Goal: Transaction & Acquisition: Book appointment/travel/reservation

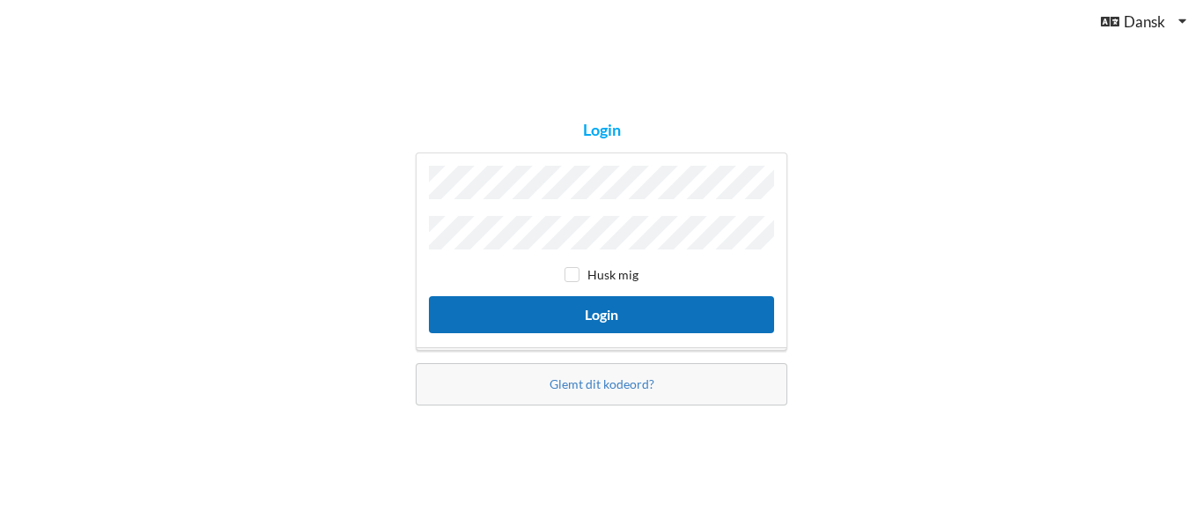
click at [591, 314] on button "Login" at bounding box center [601, 314] width 345 height 36
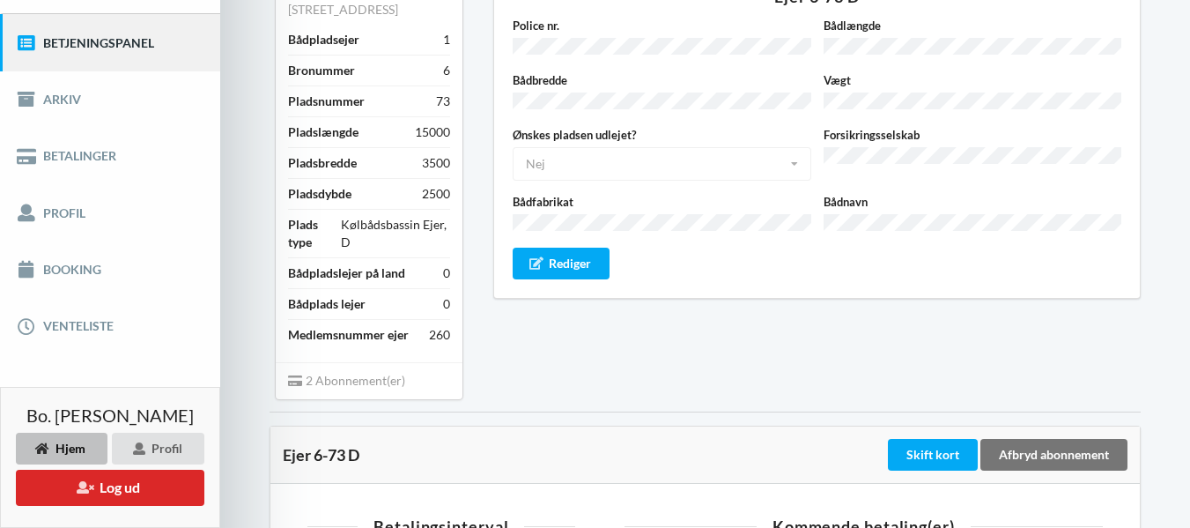
scroll to position [206, 0]
click at [70, 261] on link "Booking" at bounding box center [110, 270] width 220 height 56
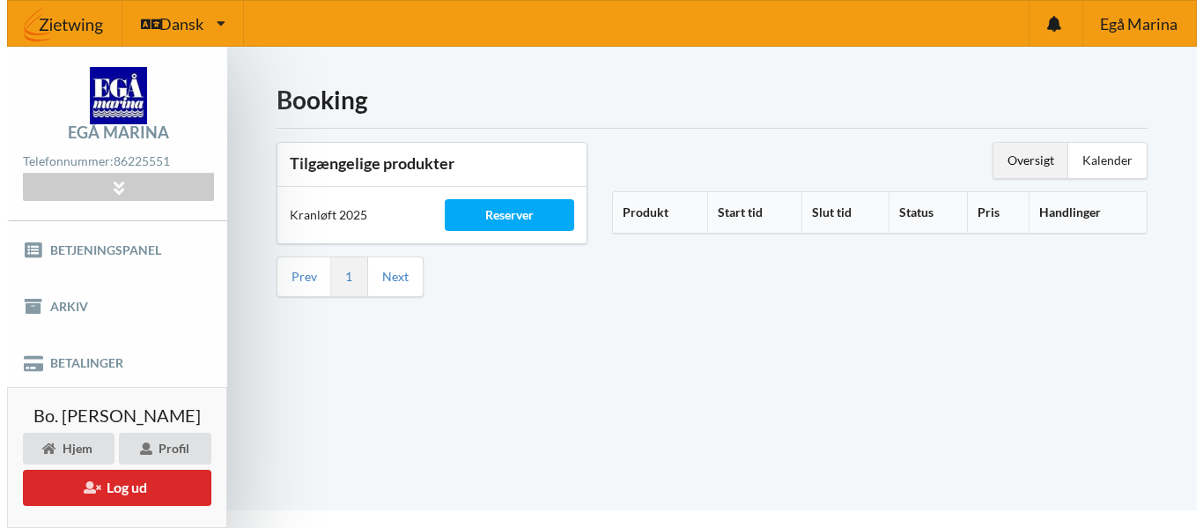
scroll to position [34, 0]
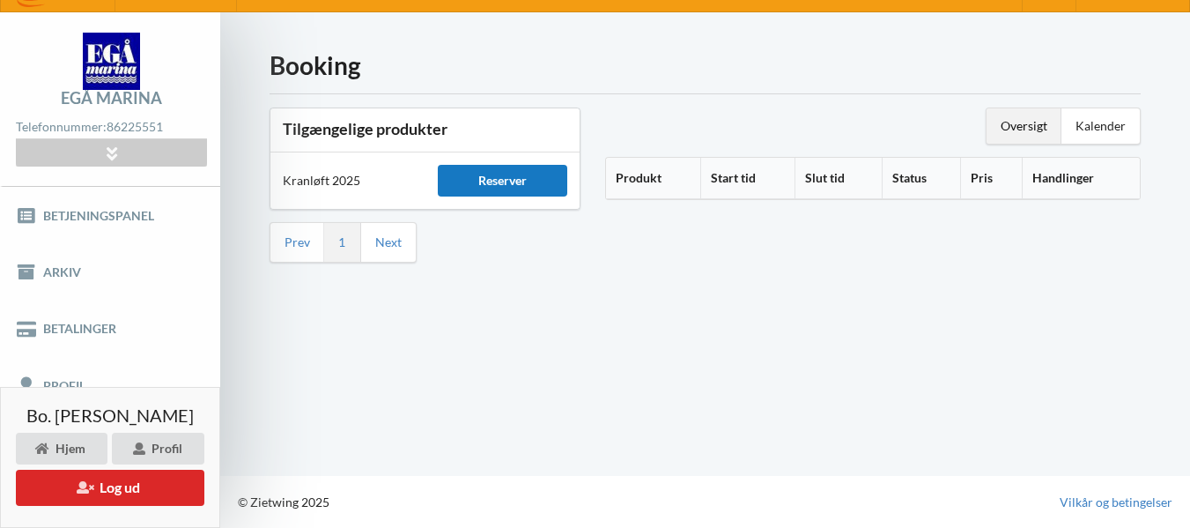
click at [506, 177] on div "Reserver" at bounding box center [503, 181] width 130 height 32
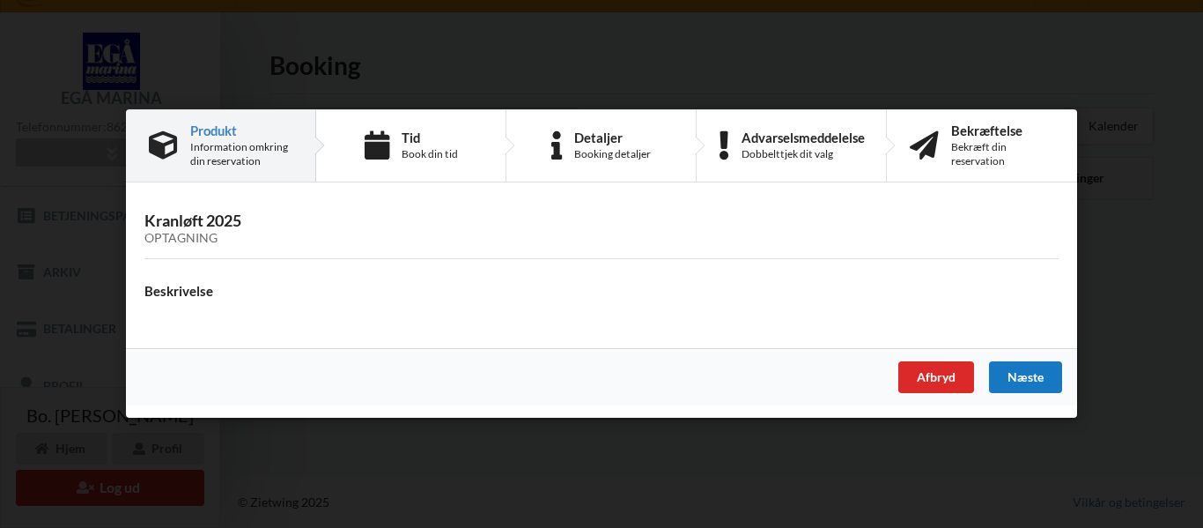
click at [1014, 375] on div "Næste" at bounding box center [1025, 378] width 73 height 32
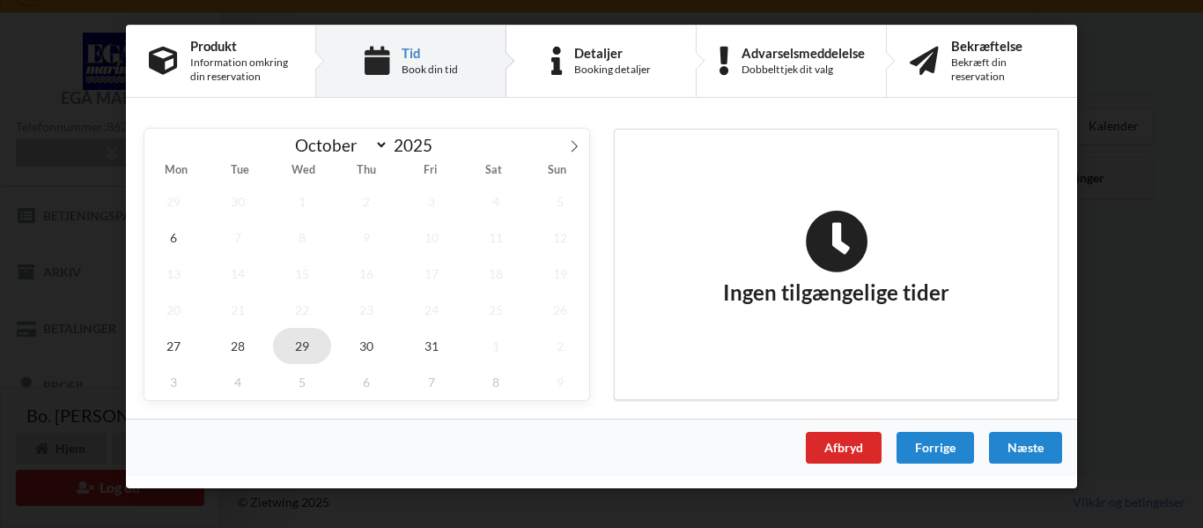
click at [300, 349] on span "29" at bounding box center [302, 346] width 58 height 36
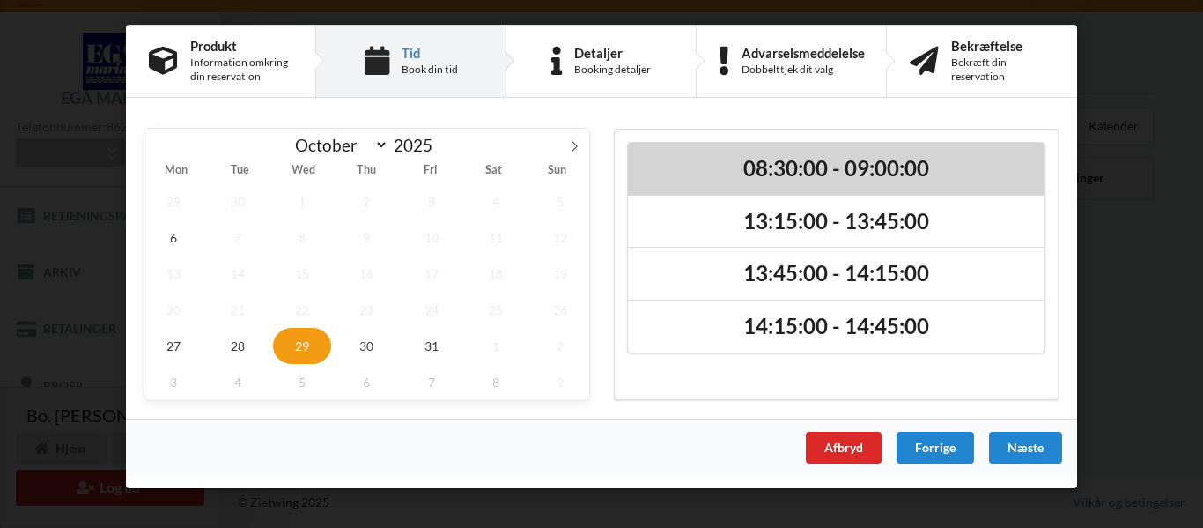
click at [774, 169] on h2 "08:30:00 - 09:00:00" at bounding box center [836, 168] width 392 height 27
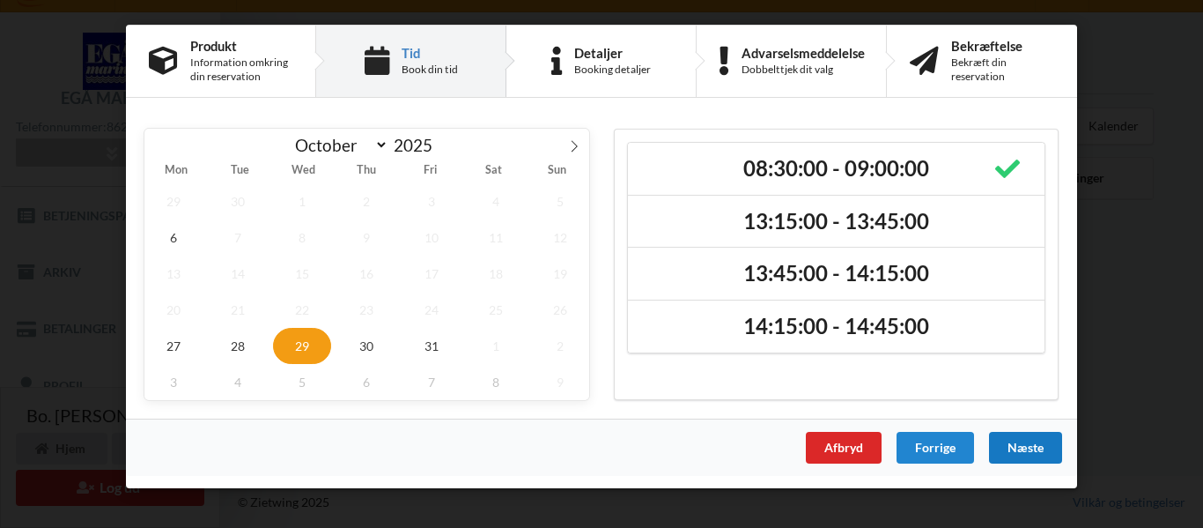
click at [1020, 448] on div "Næste" at bounding box center [1025, 448] width 73 height 32
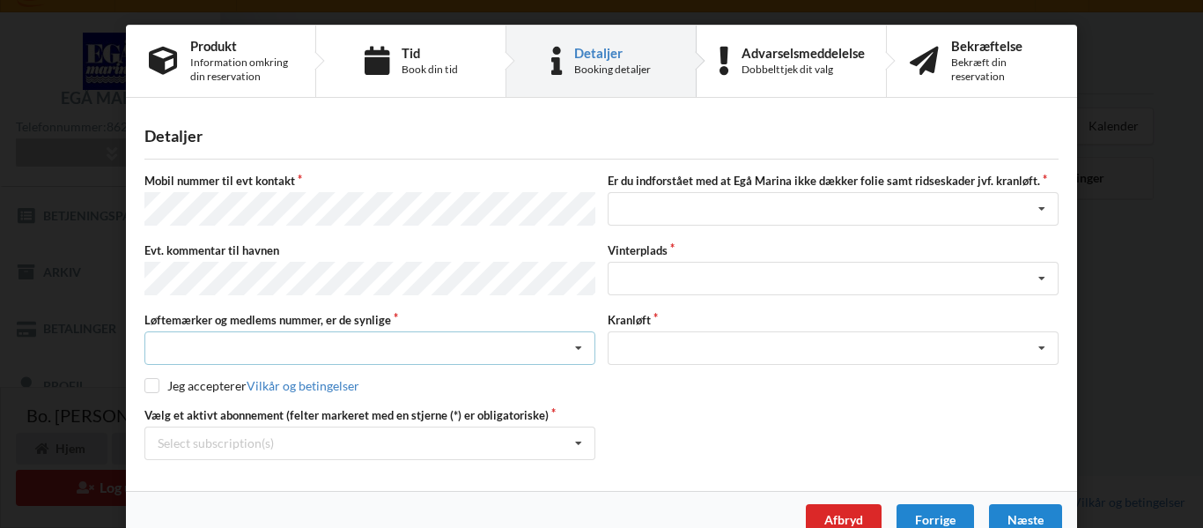
click at [579, 336] on icon at bounding box center [579, 348] width 26 height 33
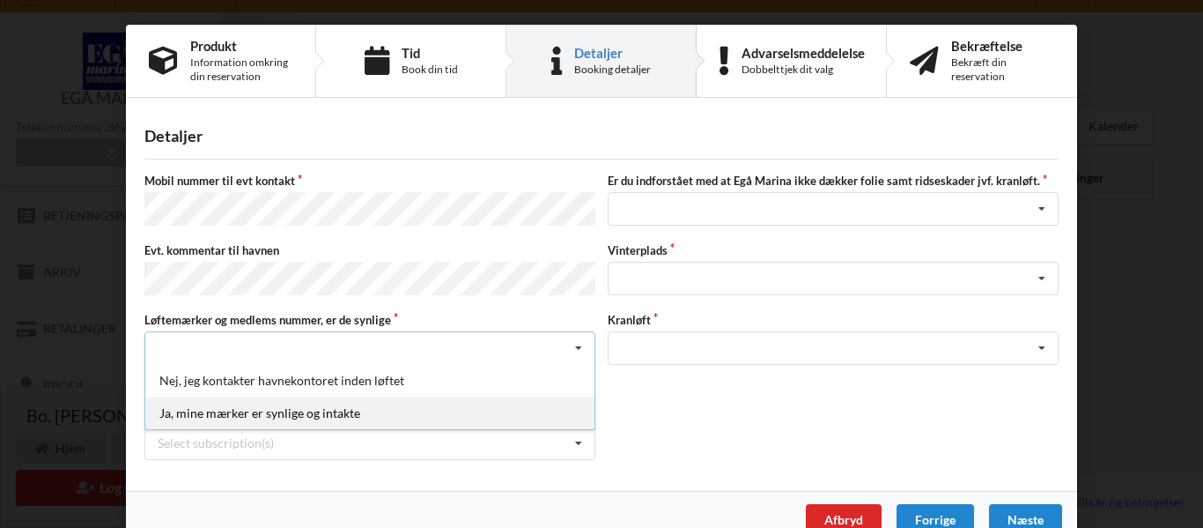
click at [306, 404] on div "Ja, mine mærker er synlige og intakte" at bounding box center [369, 412] width 449 height 33
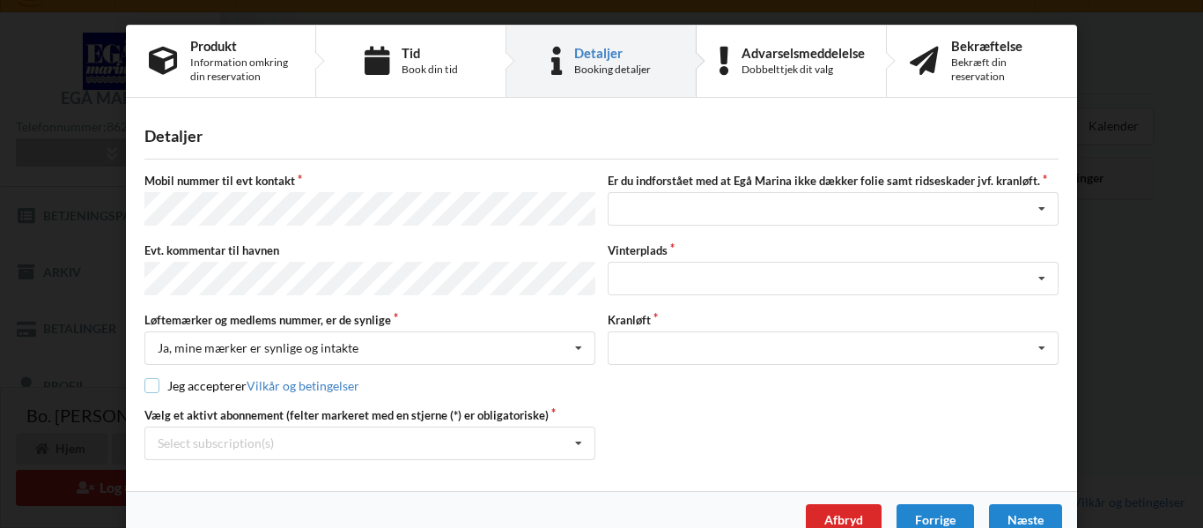
click at [148, 380] on input "checkbox" at bounding box center [151, 385] width 15 height 15
checkbox input "true"
click at [574, 435] on icon at bounding box center [579, 443] width 26 height 33
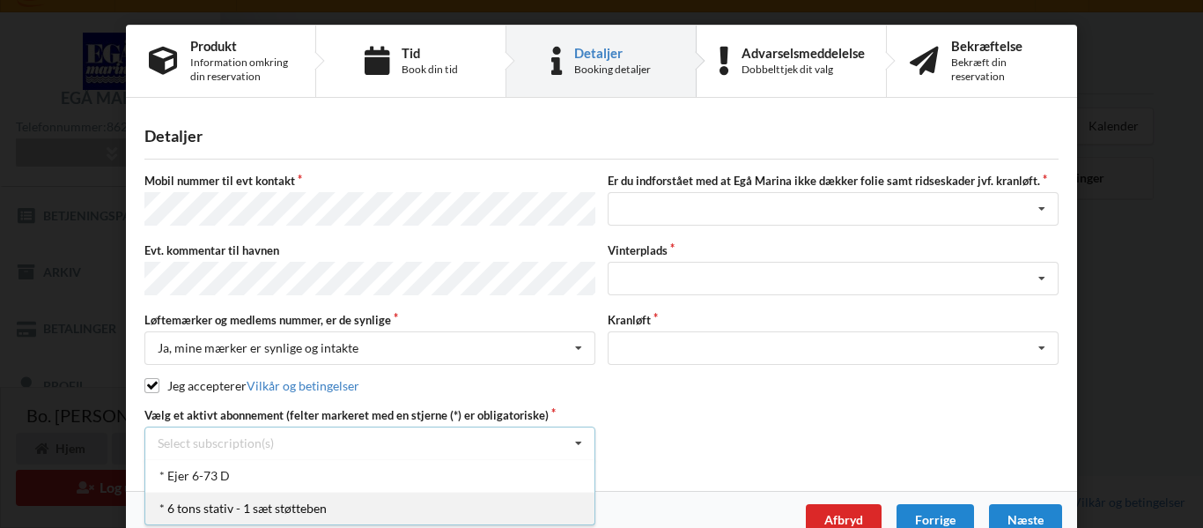
click at [198, 495] on div "* 6 tons stativ - 1 sæt støtteben" at bounding box center [369, 508] width 449 height 33
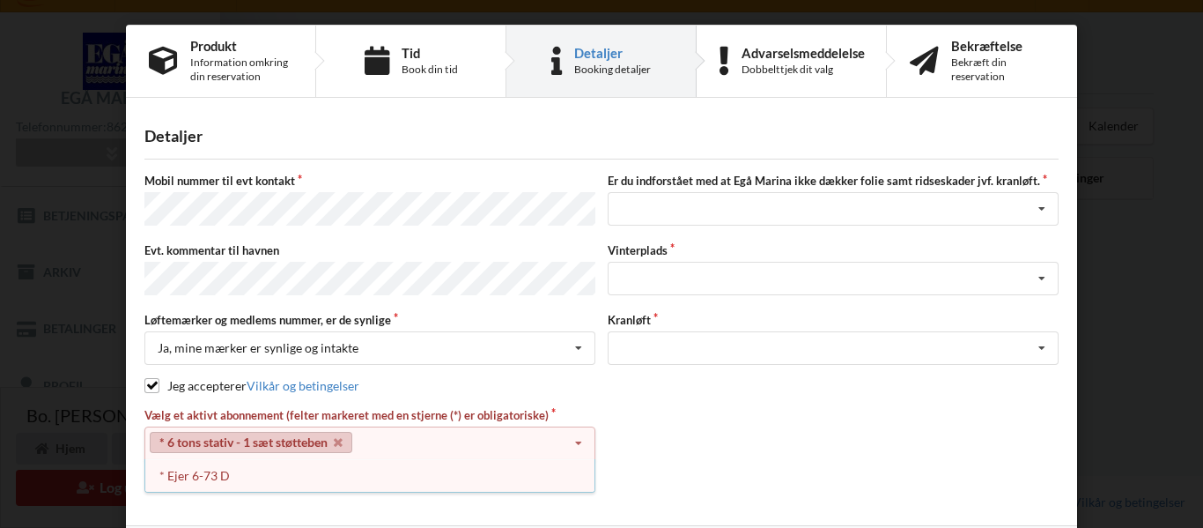
click at [775, 432] on div "Vælg et aktivt abonnement (felter markeret med en stjerne (*) er obligatoriske)…" at bounding box center [601, 450] width 927 height 87
click at [1039, 210] on icon at bounding box center [1042, 209] width 26 height 33
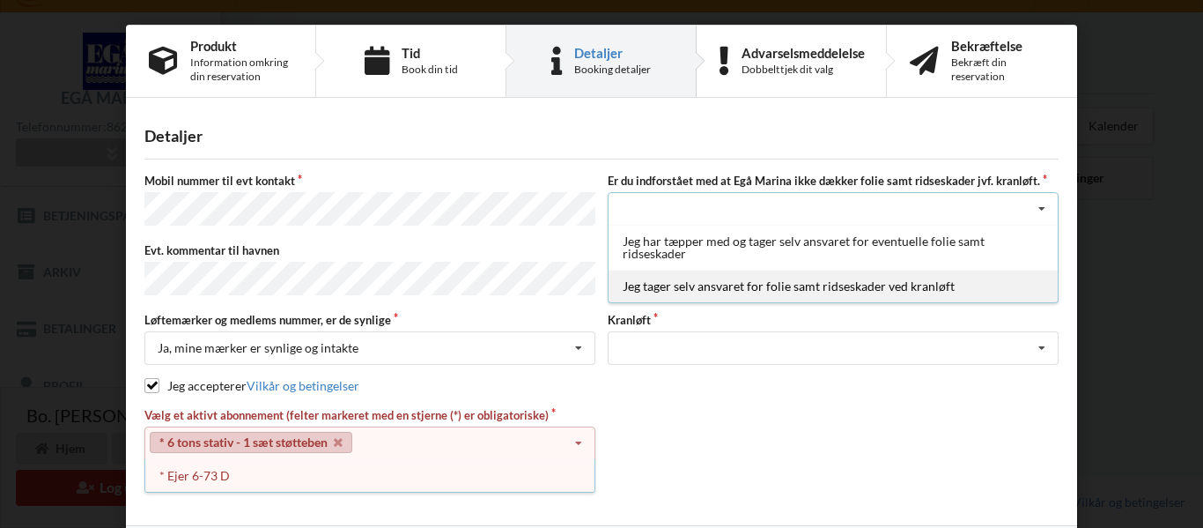
click at [875, 284] on div "Jeg tager selv ansvaret for folie samt ridseskader ved kranløft" at bounding box center [833, 286] width 449 height 33
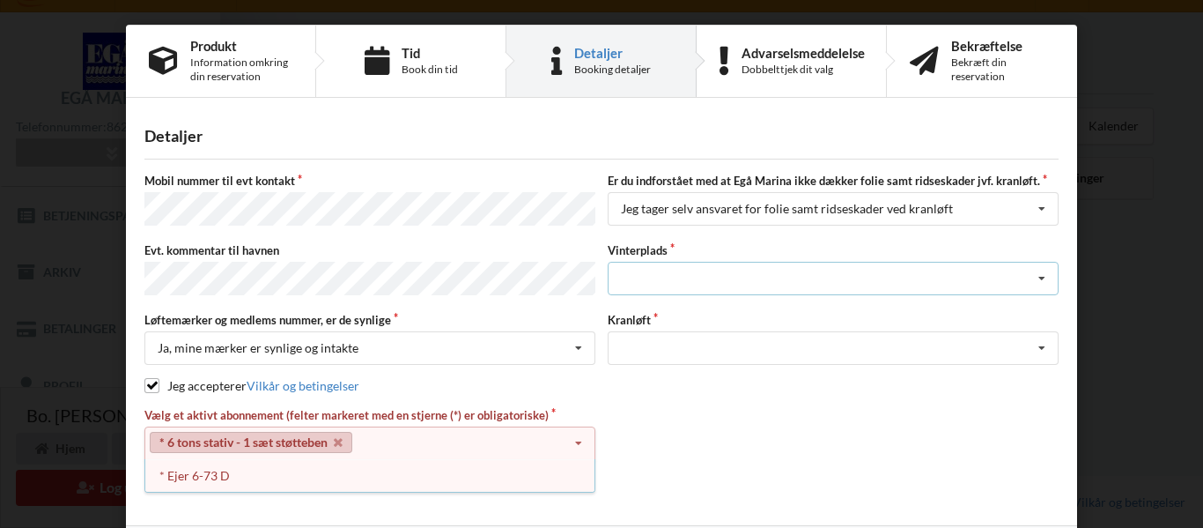
click at [860, 284] on div "Landplads nr. 1 Landplads nr. 2 Landplads nr.3 Landplads nr. 4 Landplads nr. 5 …" at bounding box center [833, 278] width 451 height 33
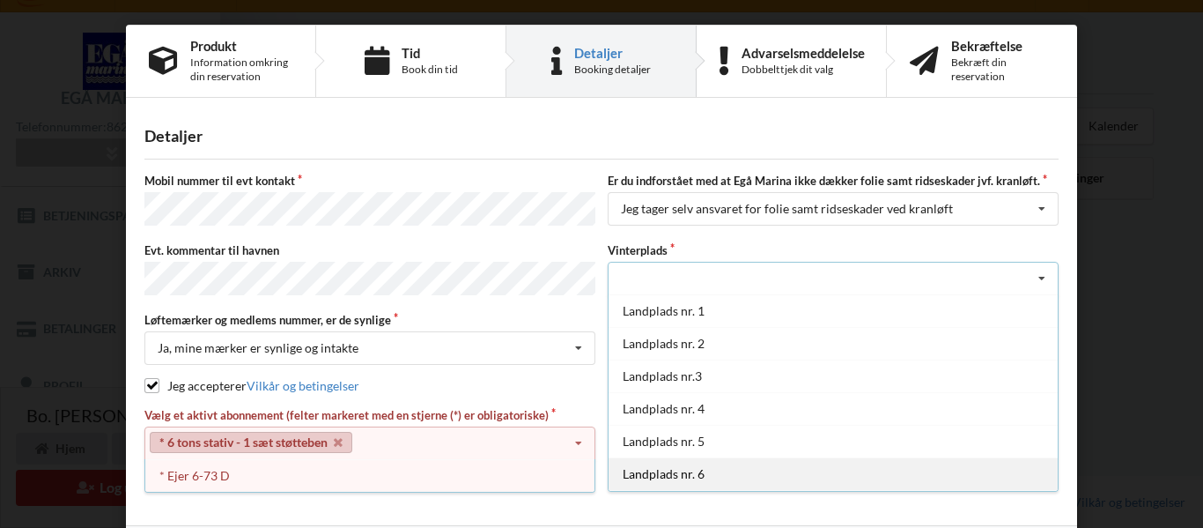
click at [669, 462] on div "Landplads nr. 6" at bounding box center [833, 473] width 449 height 33
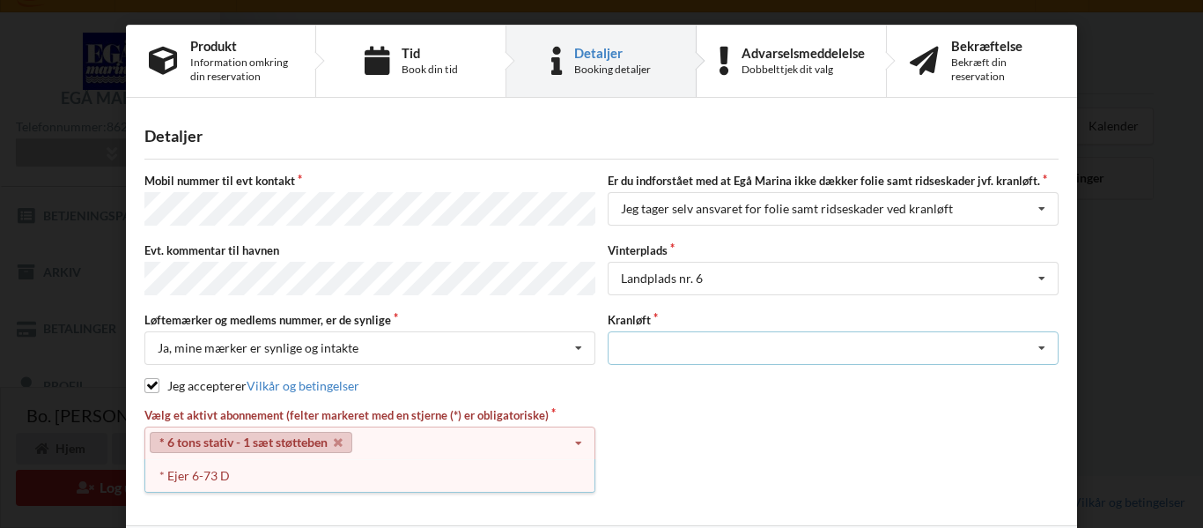
click at [667, 344] on div "Optagning" at bounding box center [833, 347] width 451 height 33
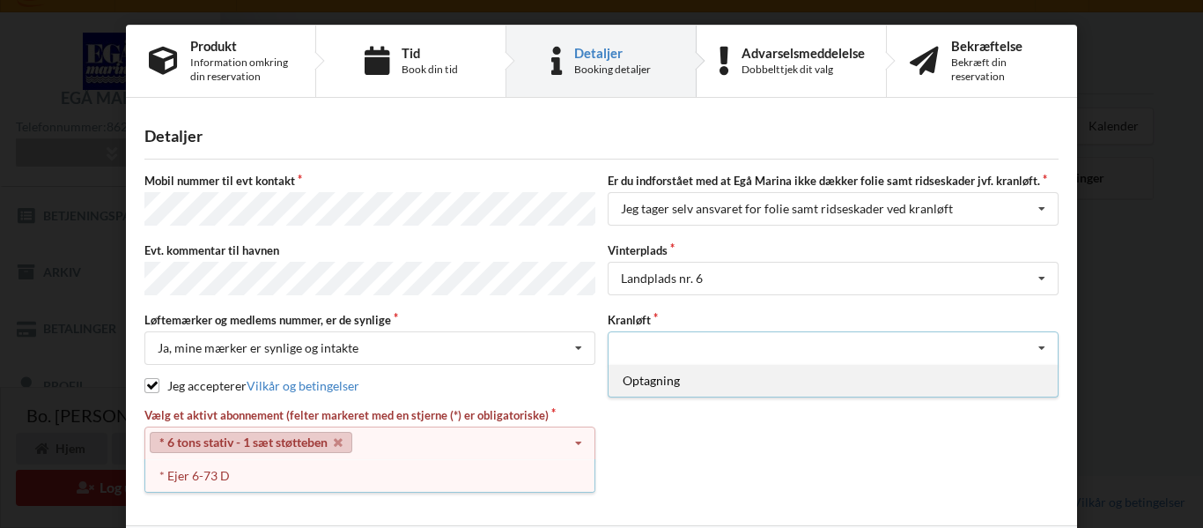
click at [650, 372] on div "Optagning" at bounding box center [833, 380] width 449 height 33
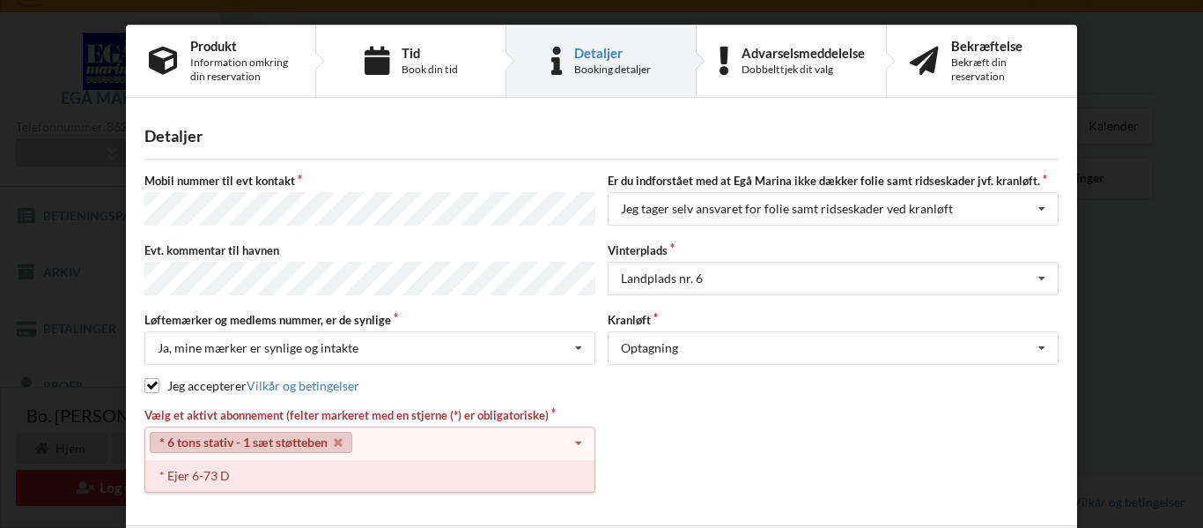
click at [187, 467] on div "* Ejer 6-73 D" at bounding box center [369, 475] width 449 height 33
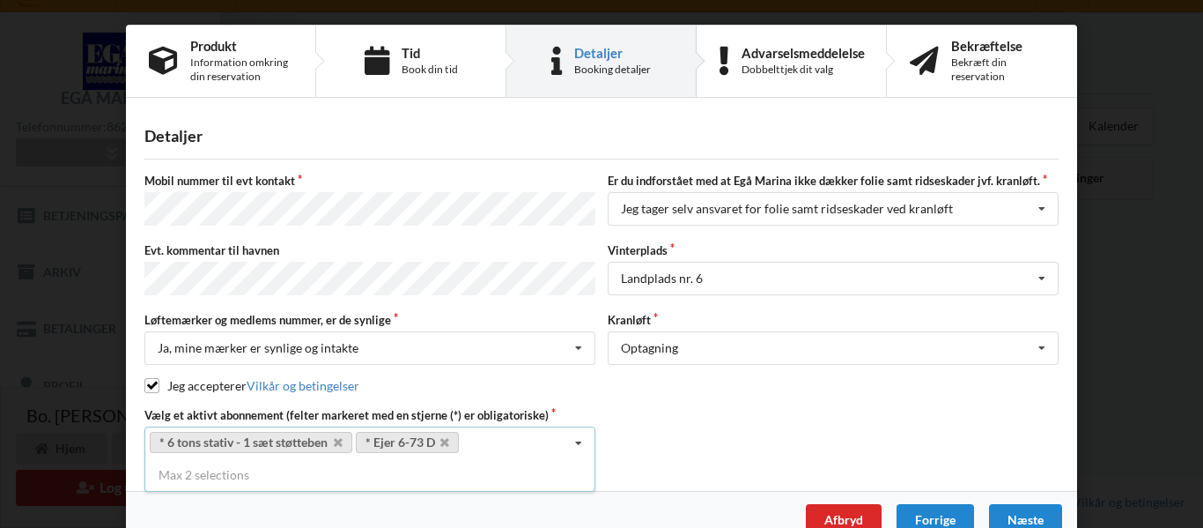
click at [653, 437] on div "Vælg et aktivt abonnement (felter markeret med en stjerne (*) er obligatoriske)…" at bounding box center [601, 433] width 927 height 53
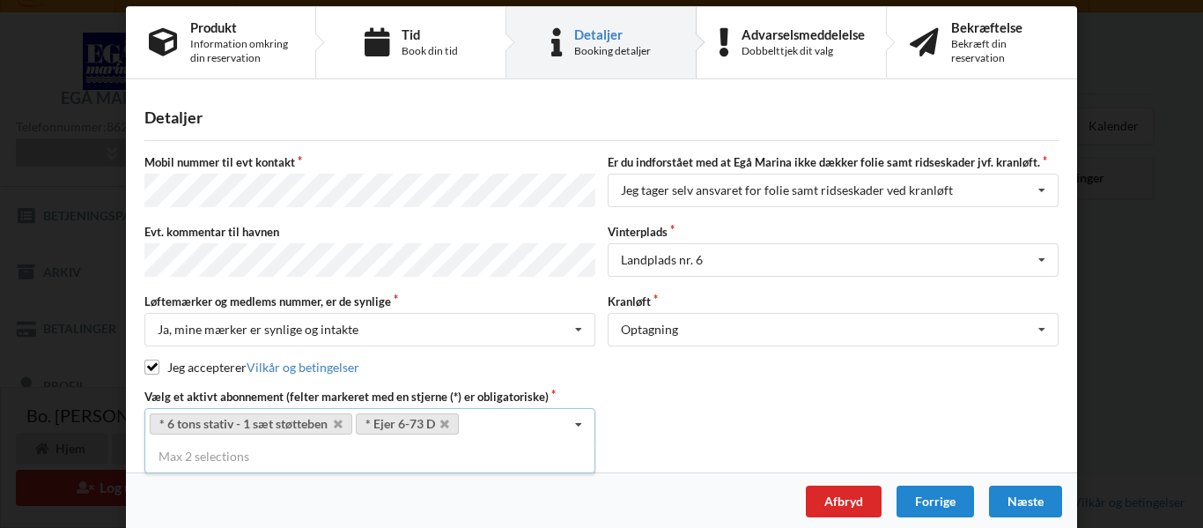
scroll to position [25, 0]
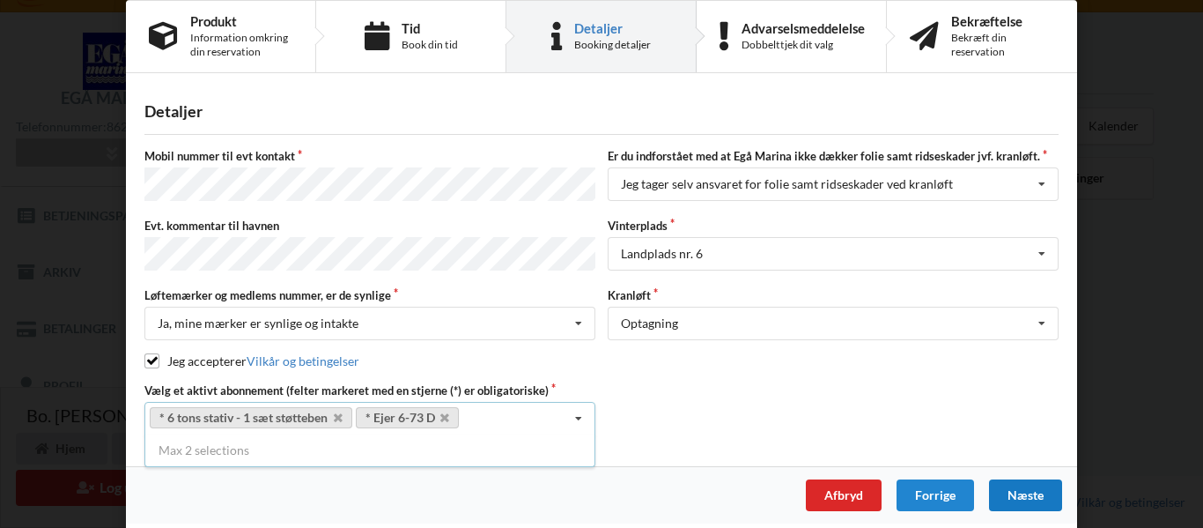
click at [1011, 479] on div "Næste" at bounding box center [1025, 495] width 73 height 32
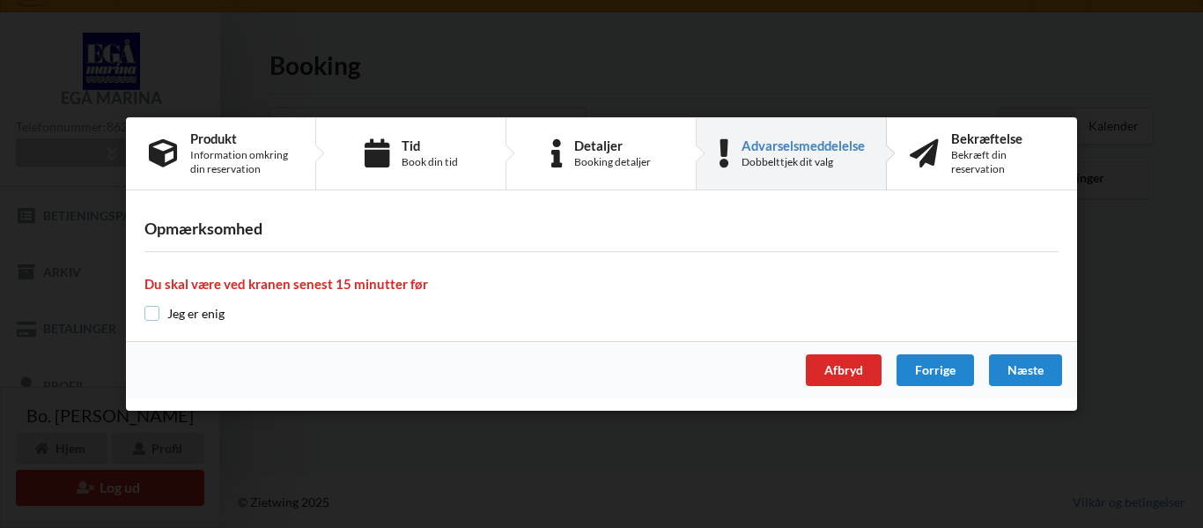
click at [148, 312] on input "checkbox" at bounding box center [151, 313] width 15 height 15
checkbox input "true"
click at [1009, 368] on div "Næste" at bounding box center [1025, 370] width 73 height 32
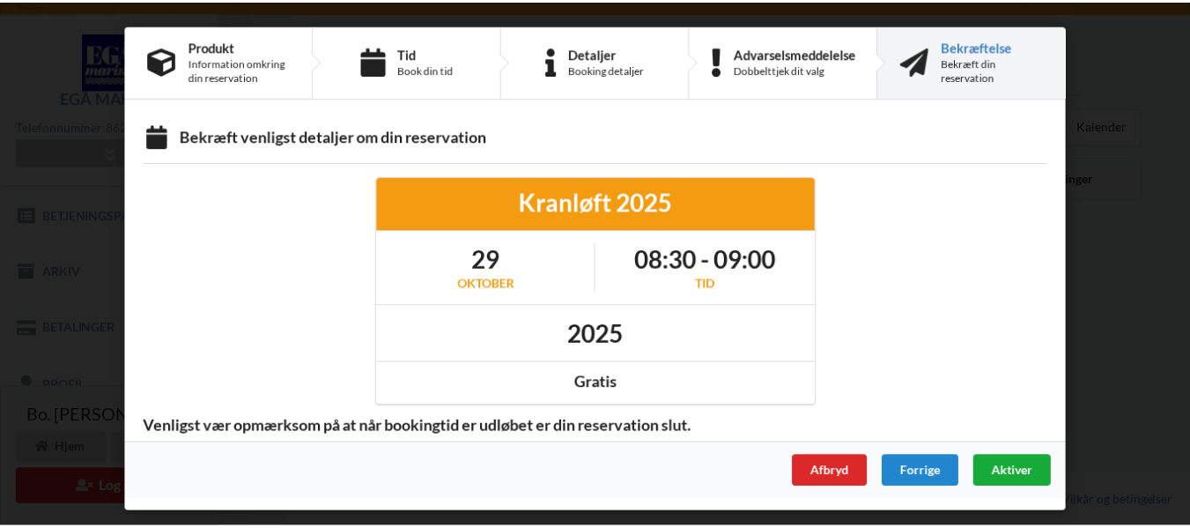
scroll to position [0, 0]
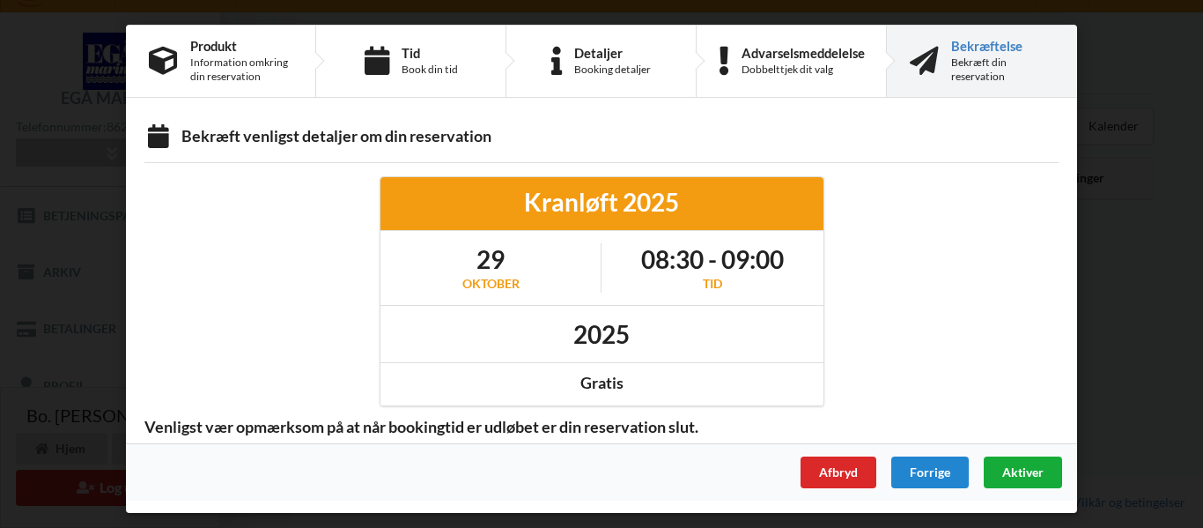
click at [1017, 472] on span "Aktiver" at bounding box center [1023, 471] width 41 height 15
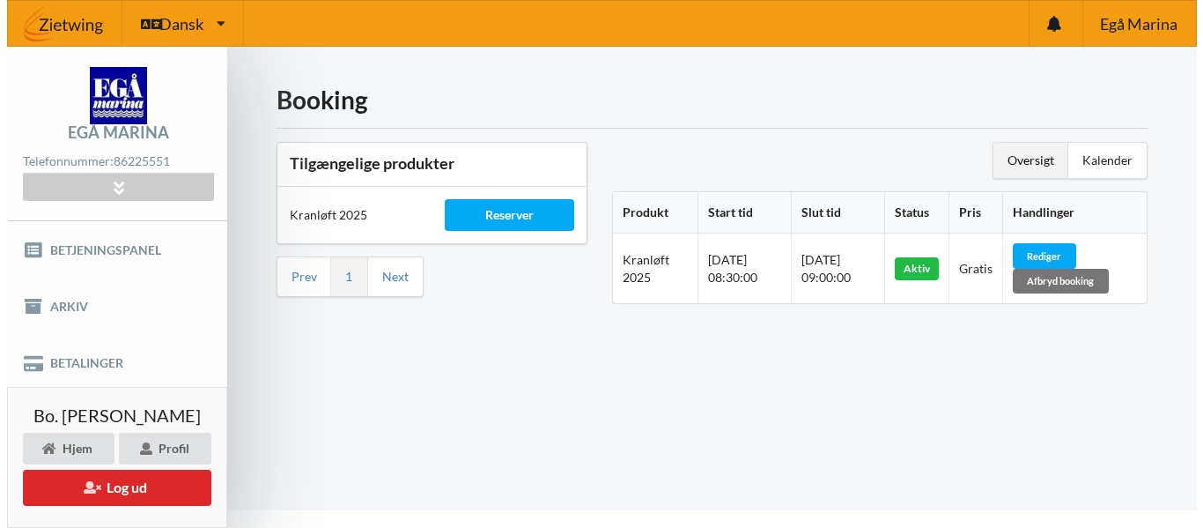
scroll to position [34, 0]
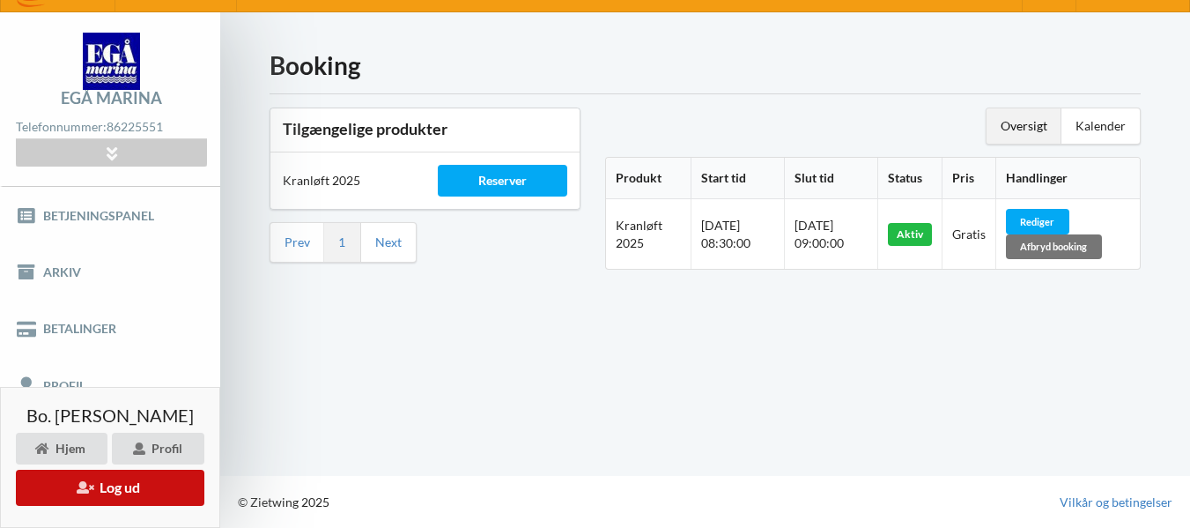
click at [136, 484] on button "Log ud" at bounding box center [110, 488] width 189 height 36
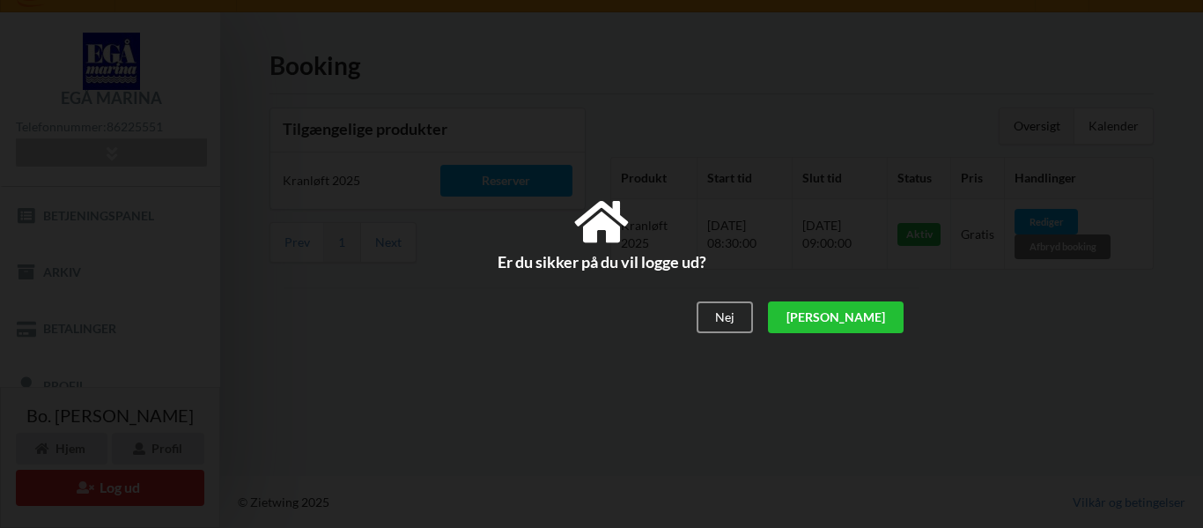
click at [885, 322] on div "[PERSON_NAME]" at bounding box center [836, 317] width 136 height 32
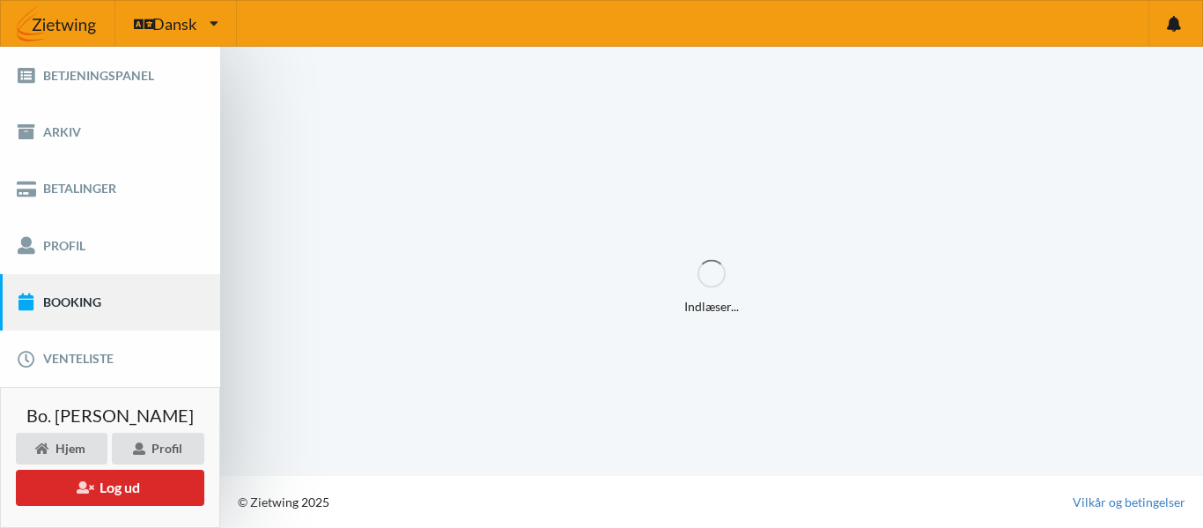
scroll to position [0, 0]
